Goal: Transaction & Acquisition: Download file/media

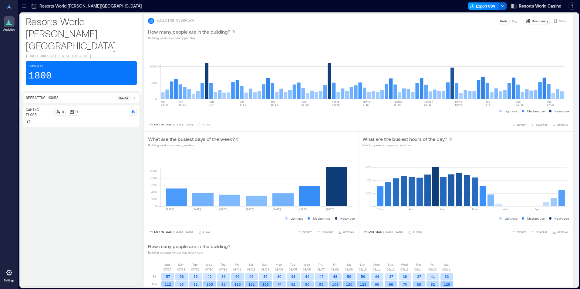
click at [477, 7] on button "Export CSV" at bounding box center [483, 5] width 31 height 7
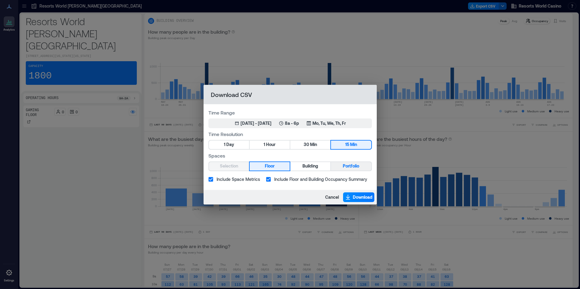
click at [346, 165] on span "Portfolio" at bounding box center [351, 167] width 16 height 8
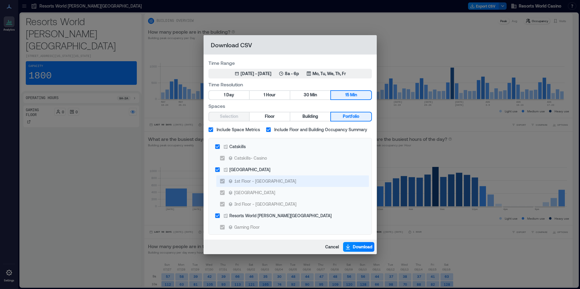
drag, startPoint x: 249, startPoint y: 169, endPoint x: 246, endPoint y: 181, distance: 13.0
click at [249, 169] on div "[GEOGRAPHIC_DATA]" at bounding box center [249, 170] width 41 height 6
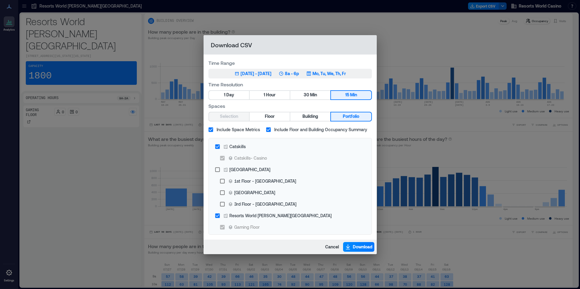
drag, startPoint x: 236, startPoint y: 147, endPoint x: 265, endPoint y: 76, distance: 76.6
click at [236, 147] on div "Catskills" at bounding box center [237, 146] width 16 height 6
click at [284, 72] on icon "button" at bounding box center [281, 73] width 5 height 5
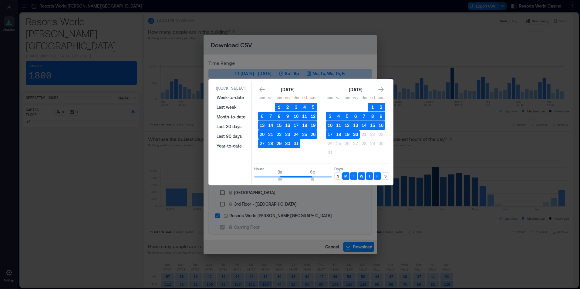
click at [356, 135] on button "20" at bounding box center [355, 134] width 8 height 8
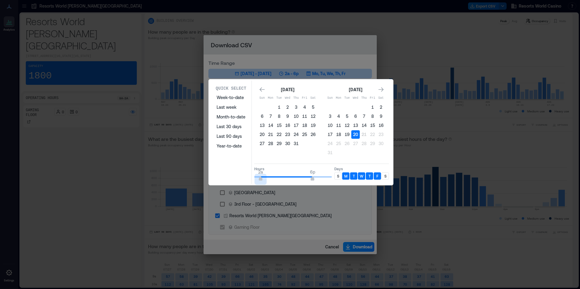
type input "*"
drag, startPoint x: 277, startPoint y: 176, endPoint x: 300, endPoint y: 173, distance: 23.0
click at [249, 176] on div "Quick Select Week-to-date Last week Month-to-date Last 30 days Last 90 days Yea…" at bounding box center [301, 132] width 181 height 103
type input "*"
drag, startPoint x: 310, startPoint y: 174, endPoint x: 268, endPoint y: 174, distance: 42.2
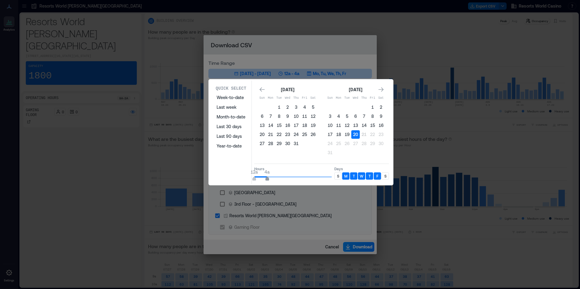
click at [268, 174] on span "4a" at bounding box center [267, 172] width 5 height 6
click at [339, 175] on div "S" at bounding box center [337, 176] width 7 height 7
click at [385, 175] on p "S" at bounding box center [385, 176] width 2 height 5
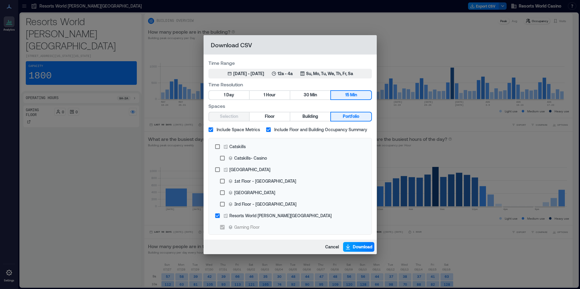
click at [366, 247] on span "Download" at bounding box center [363, 247] width 20 height 6
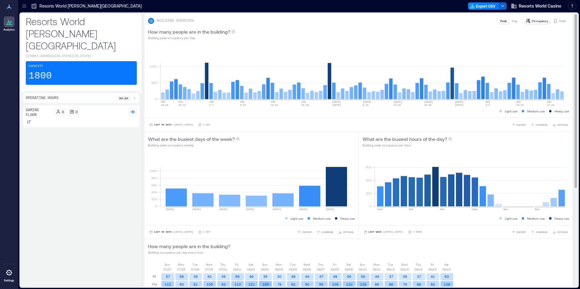
drag, startPoint x: 332, startPoint y: 25, endPoint x: 408, endPoint y: 25, distance: 76.1
click at [332, 25] on div "How many people are in the building? Building peak occupancy per Day" at bounding box center [358, 34] width 428 height 19
click at [493, 7] on button "Export CSV" at bounding box center [483, 5] width 31 height 7
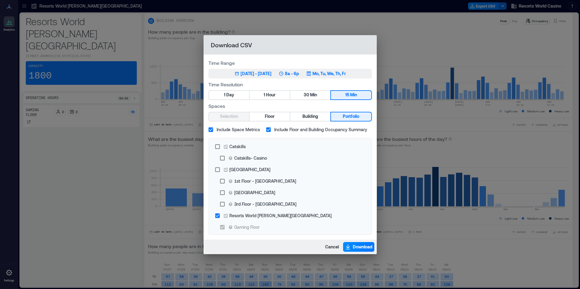
click at [284, 76] on icon "button" at bounding box center [281, 73] width 5 height 5
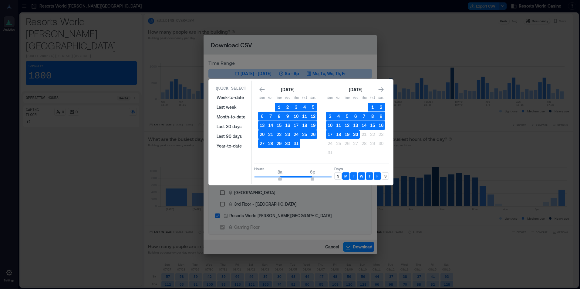
click at [355, 134] on button "20" at bounding box center [355, 134] width 8 height 8
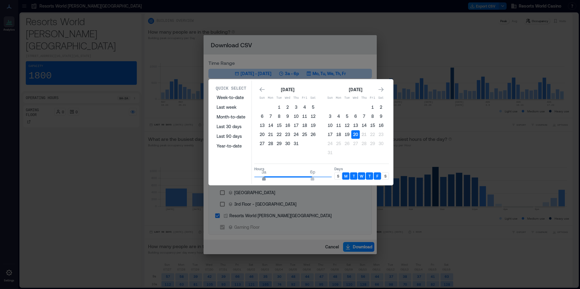
type input "*"
drag, startPoint x: 279, startPoint y: 179, endPoint x: 267, endPoint y: 177, distance: 12.5
click at [267, 178] on span "4a" at bounding box center [267, 179] width 4 height 2
type input "**"
drag, startPoint x: 311, startPoint y: 178, endPoint x: 339, endPoint y: 178, distance: 28.5
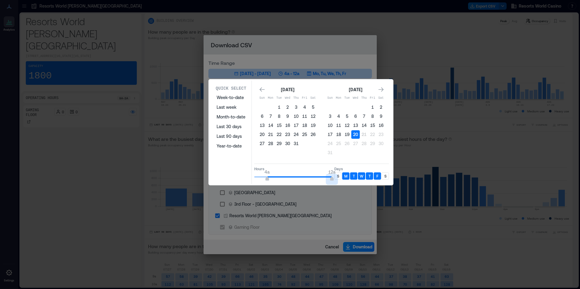
click at [336, 178] on div "Hours 4a 12a Days S M T W T F S" at bounding box center [321, 173] width 135 height 18
click at [339, 177] on p "S" at bounding box center [338, 176] width 2 height 5
click at [389, 177] on div "S" at bounding box center [385, 176] width 7 height 7
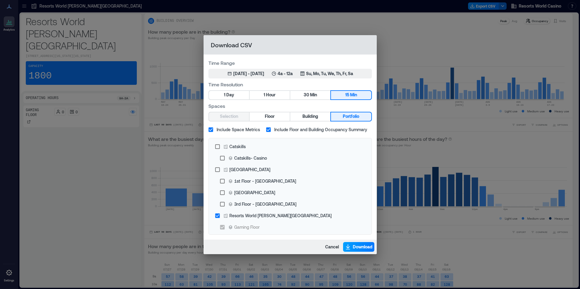
click at [358, 247] on span "Download" at bounding box center [363, 247] width 20 height 6
